Goal: Task Accomplishment & Management: Complete application form

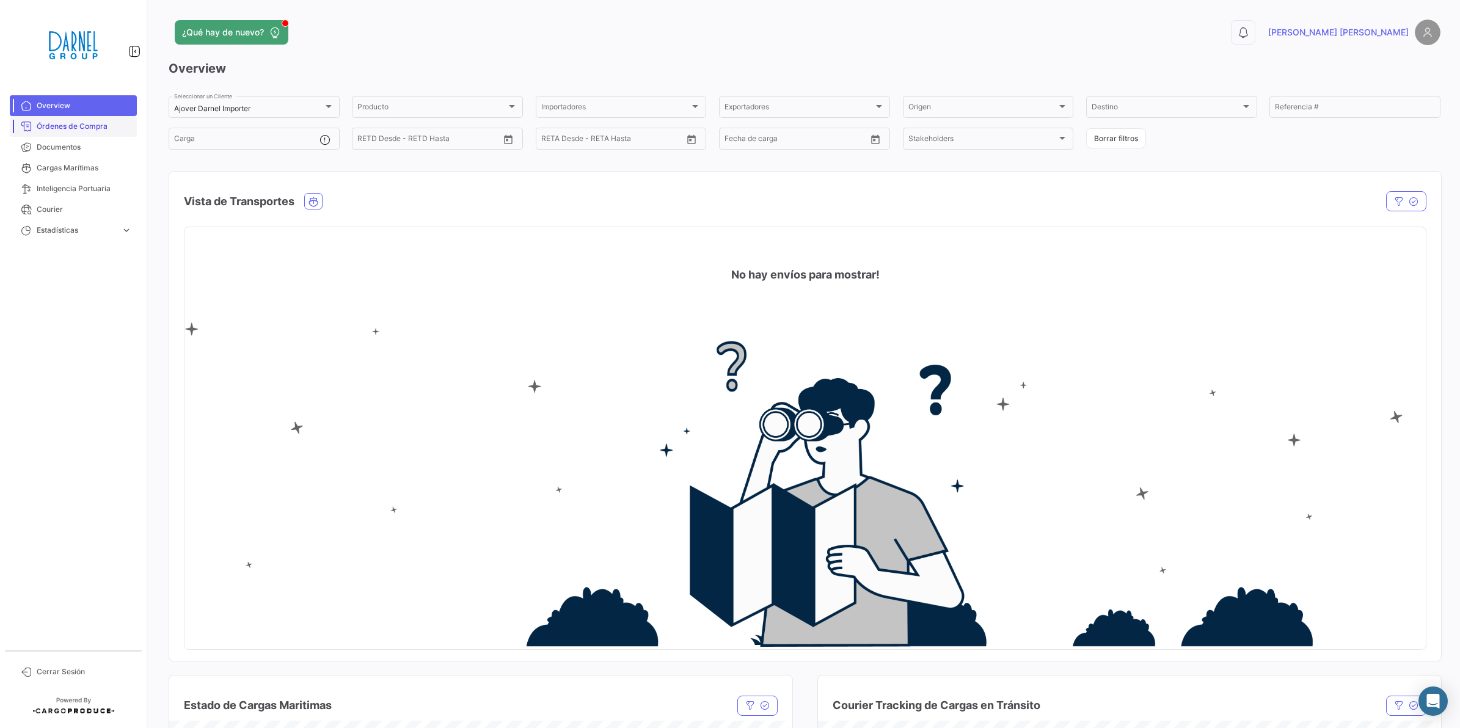
click at [98, 125] on span "Órdenes de Compra" at bounding box center [84, 126] width 95 height 11
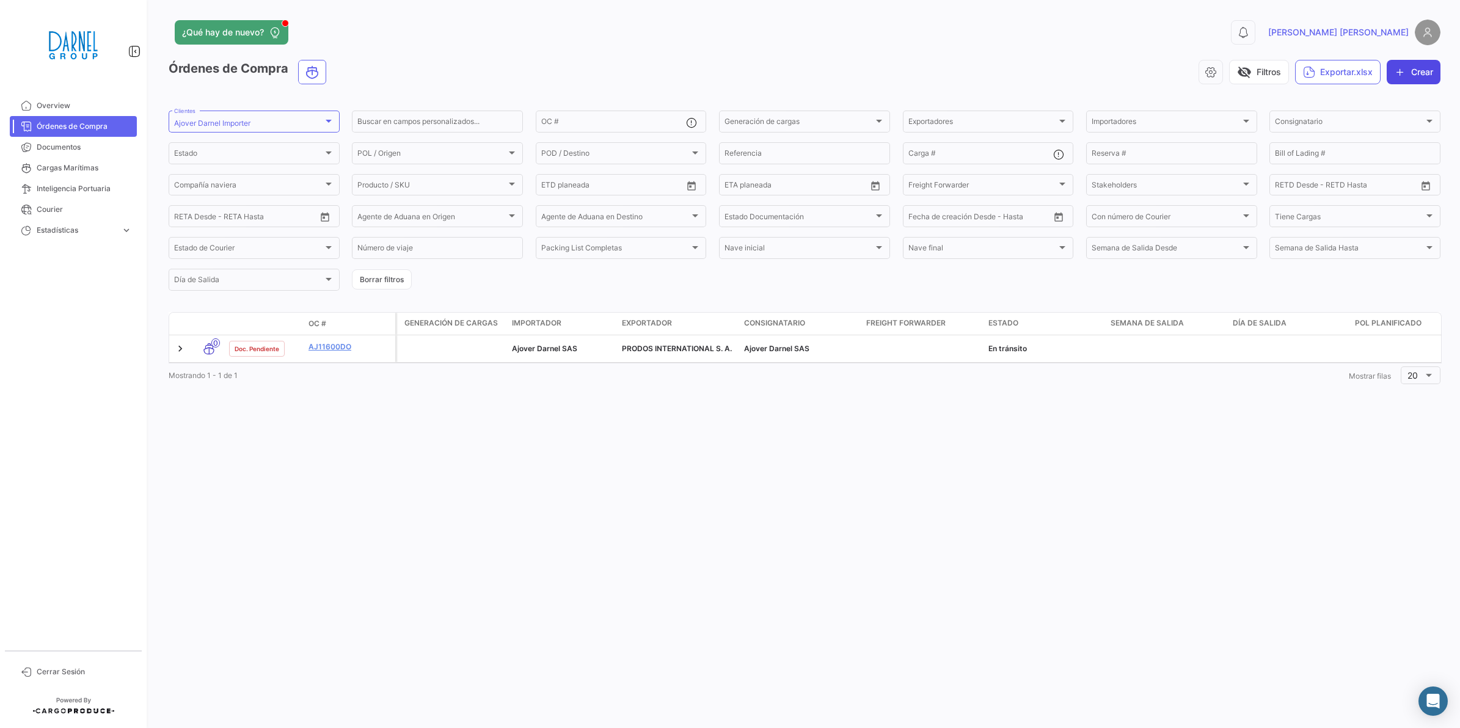
click at [1405, 68] on button "Crear" at bounding box center [1414, 72] width 54 height 24
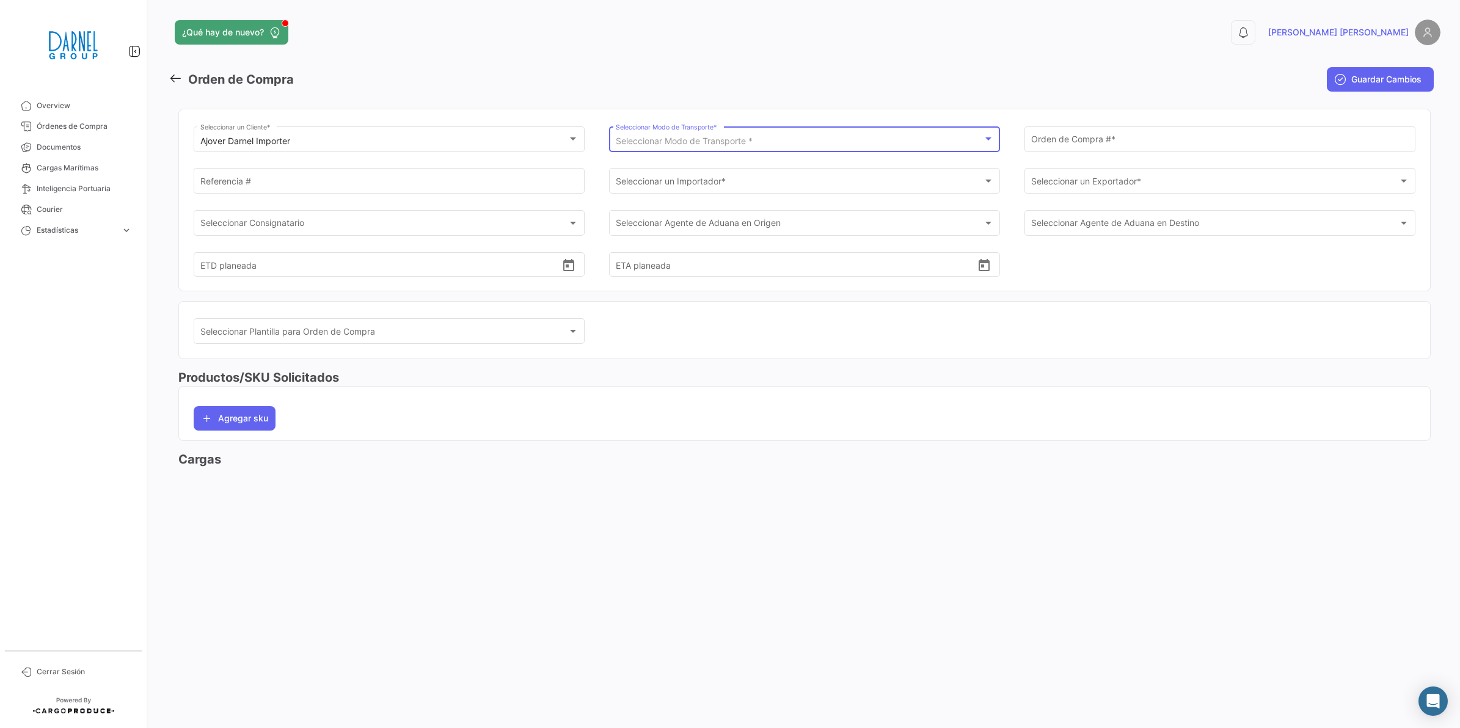
click at [939, 145] on div "Seleccionar Modo de Transporte *" at bounding box center [799, 141] width 367 height 10
click at [850, 175] on mat-option "Marítimo" at bounding box center [805, 168] width 398 height 26
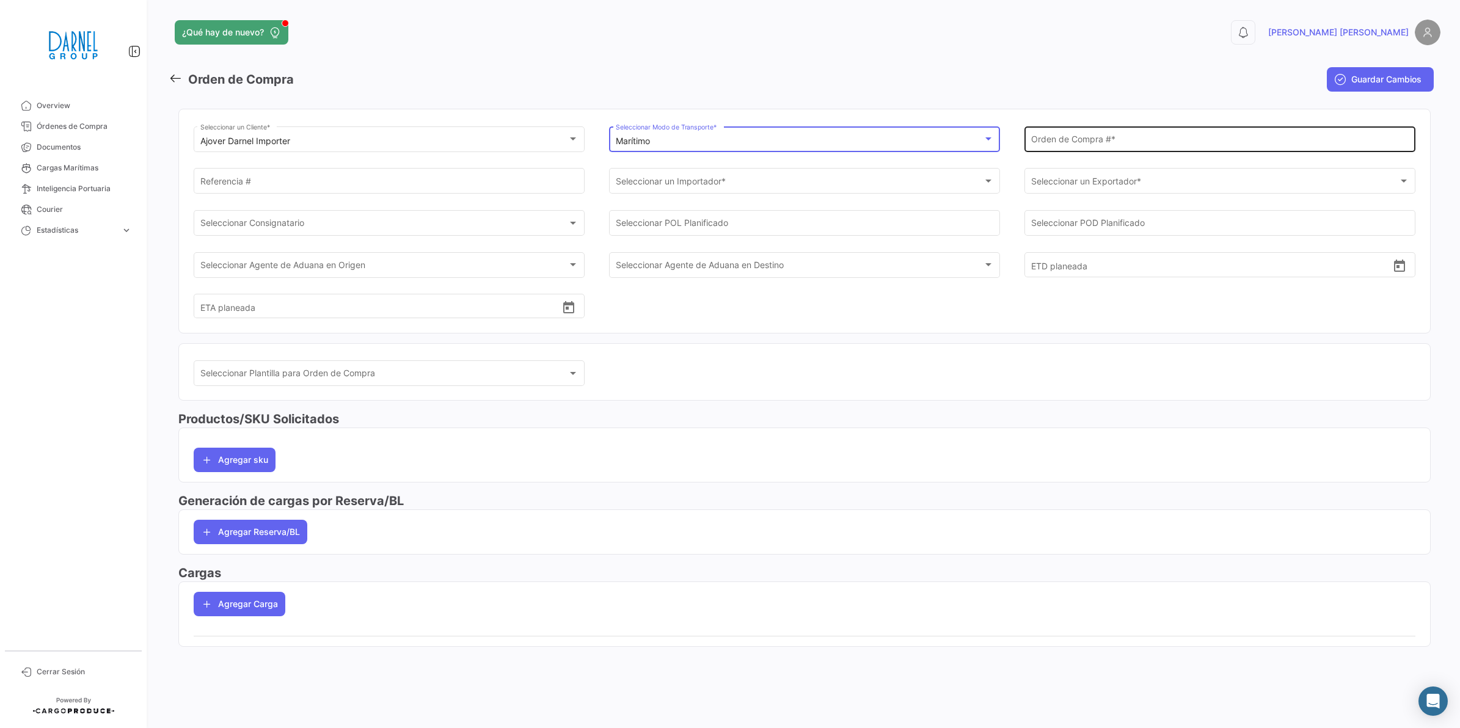
click at [1103, 136] on div "Orden de Compra # *" at bounding box center [1220, 138] width 378 height 28
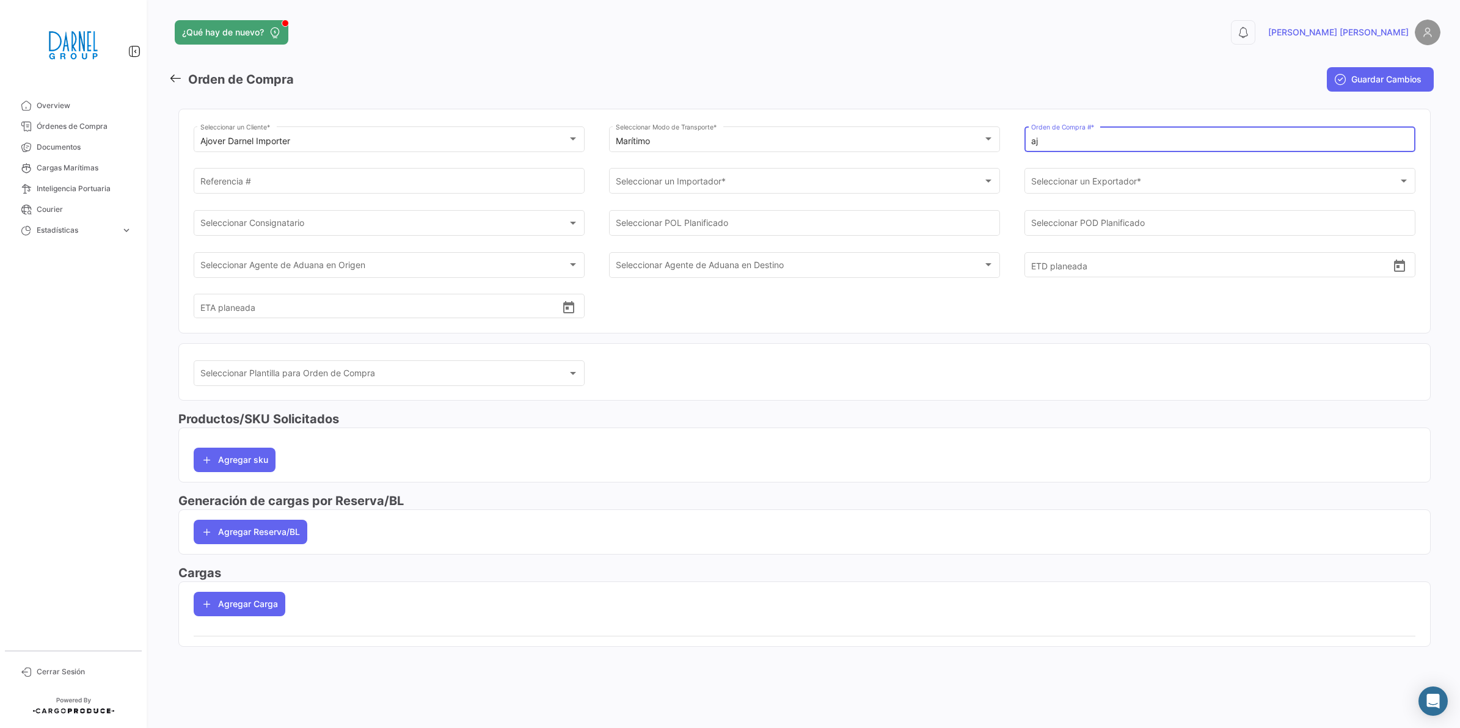
type input "a"
type input "AJ194AL"
click at [676, 188] on span "Seleccionar un Importador *" at bounding box center [672, 183] width 112 height 10
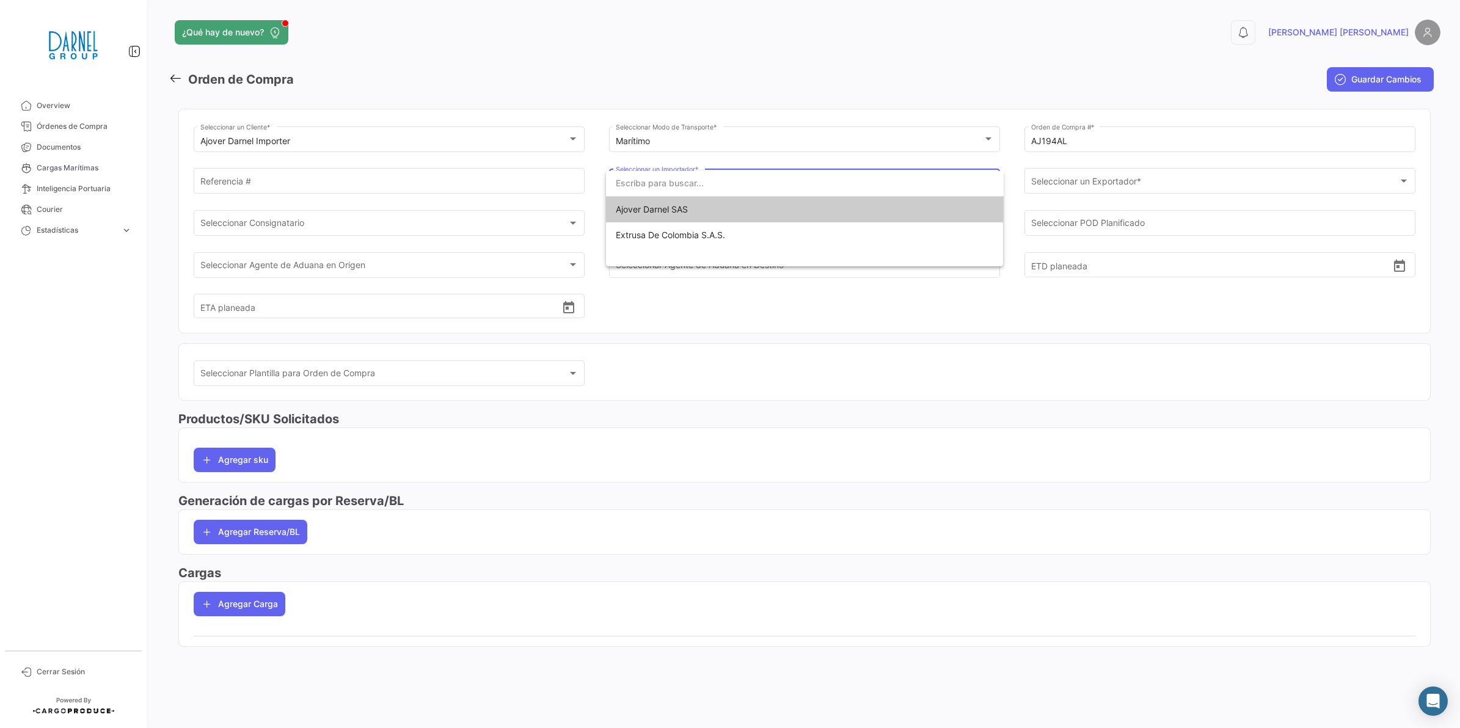
drag, startPoint x: 725, startPoint y: 477, endPoint x: 790, endPoint y: 508, distance: 71.8
click at [725, 477] on div at bounding box center [730, 364] width 1460 height 728
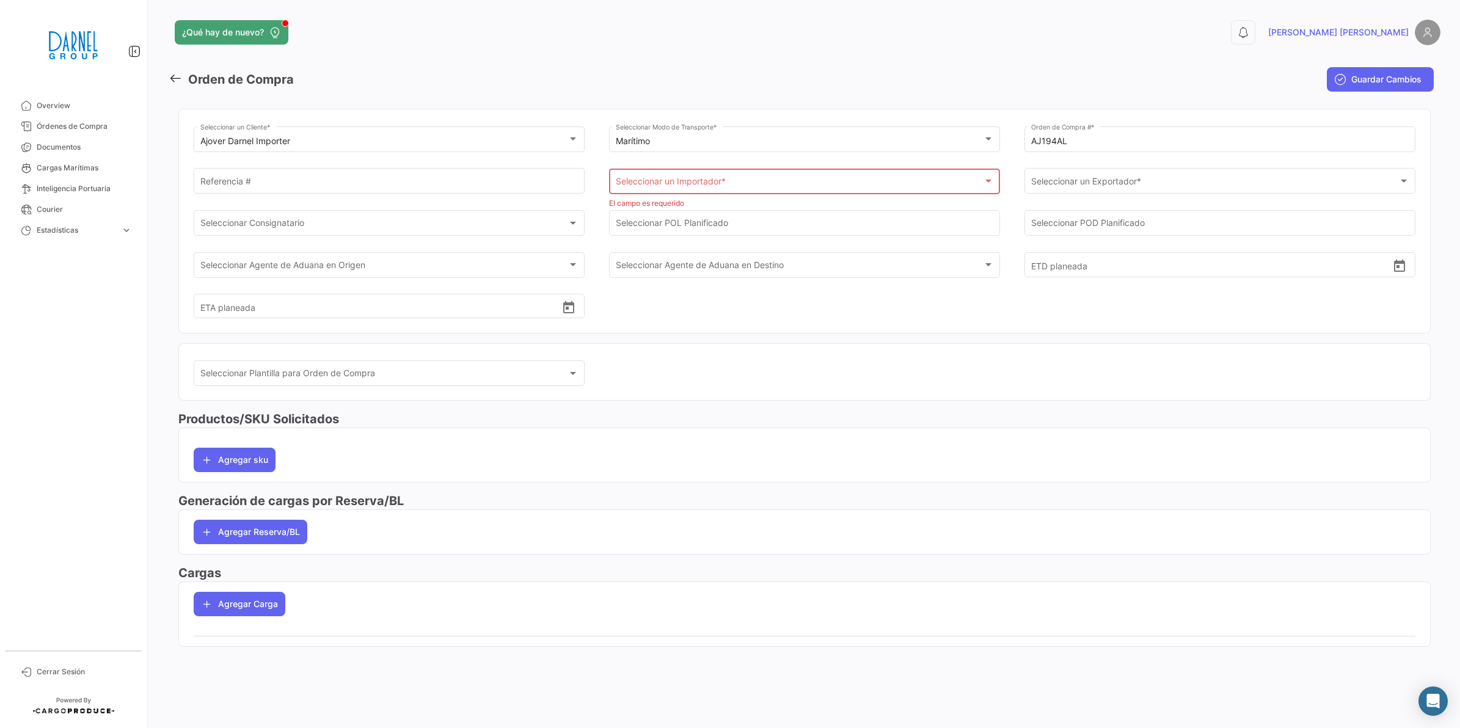
click at [1103, 555] on mat-card "Agregar Reserva/BL" at bounding box center [804, 531] width 1252 height 45
